Goal: Find specific page/section: Find specific page/section

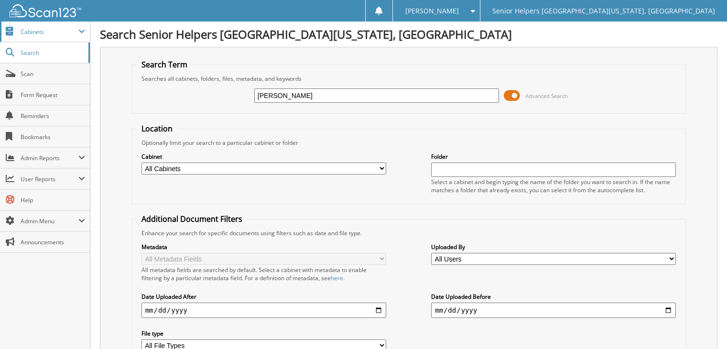
click at [26, 25] on span "Cabinets" at bounding box center [45, 32] width 90 height 21
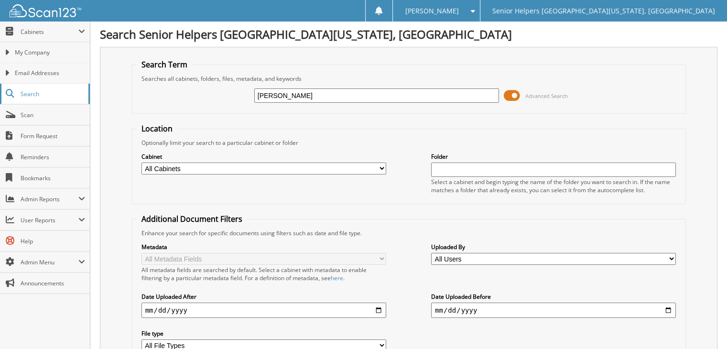
click at [39, 92] on span "Search" at bounding box center [52, 94] width 63 height 8
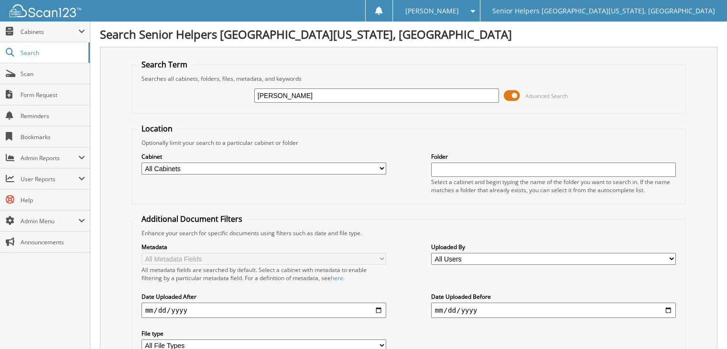
type input "hasselbring"
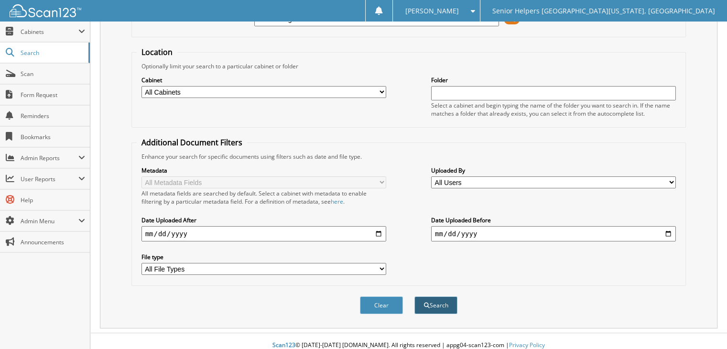
click at [430, 296] on button "Search" at bounding box center [435, 305] width 43 height 18
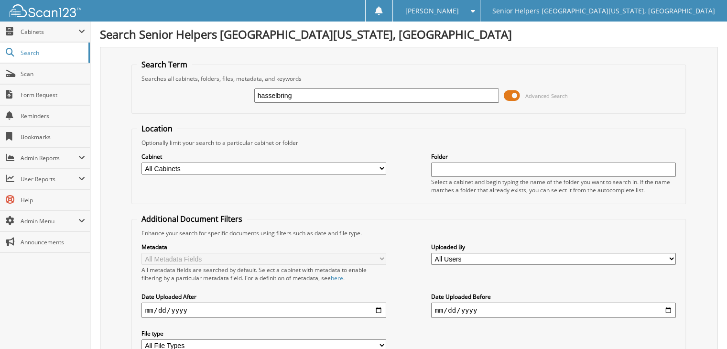
scroll to position [275, 0]
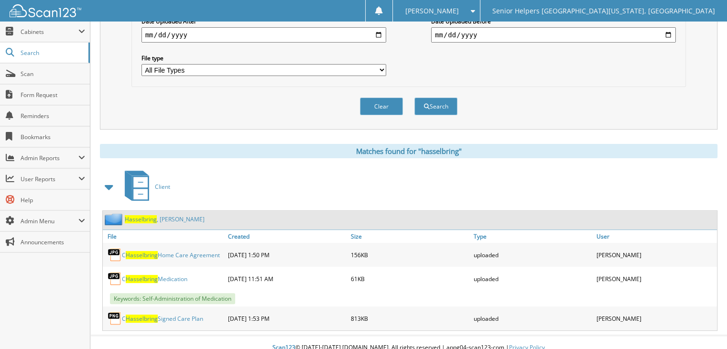
click at [161, 215] on link "[PERSON_NAME]" at bounding box center [165, 219] width 80 height 8
